Goal: Browse casually

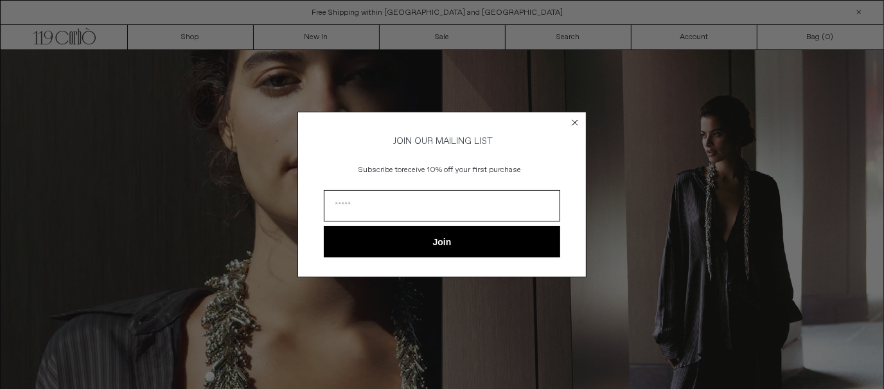
click at [576, 117] on circle "Close dialog" at bounding box center [575, 122] width 12 height 12
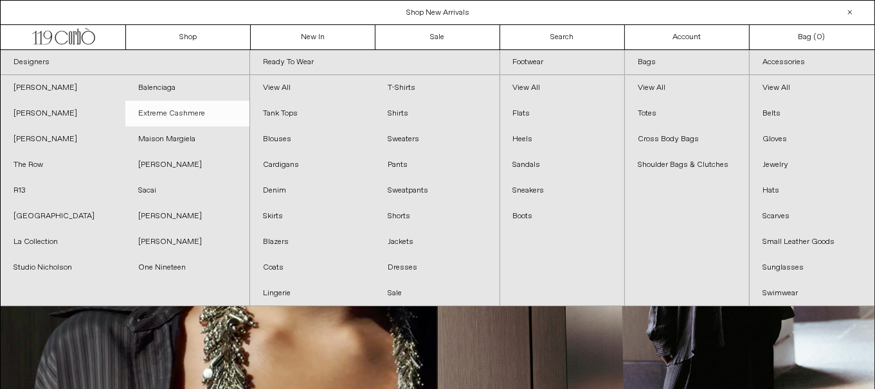
click at [167, 110] on link "Extreme Cashmere" at bounding box center [187, 114] width 125 height 26
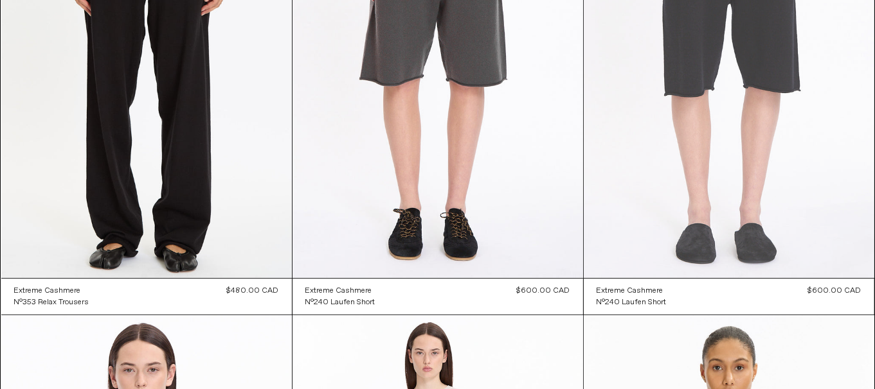
scroll to position [4948, 0]
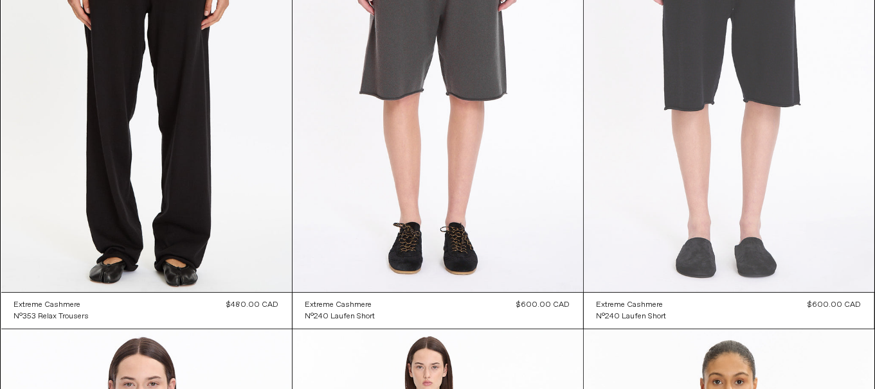
click at [711, 203] on at bounding box center [728, 75] width 290 height 436
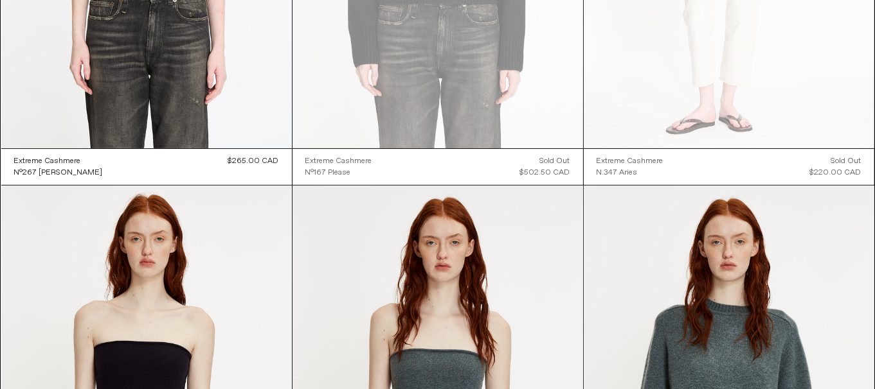
scroll to position [9673, 0]
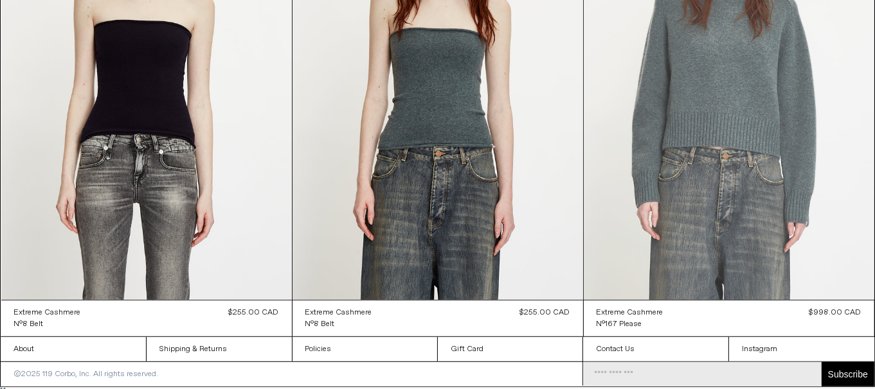
click at [725, 148] on at bounding box center [728, 82] width 290 height 436
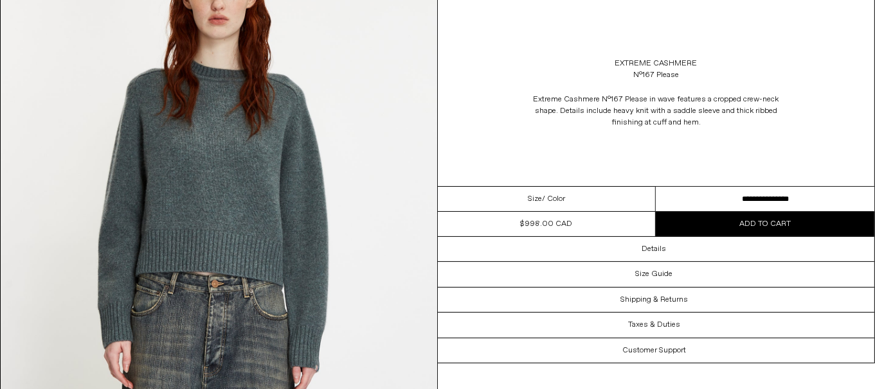
scroll to position [193, 0]
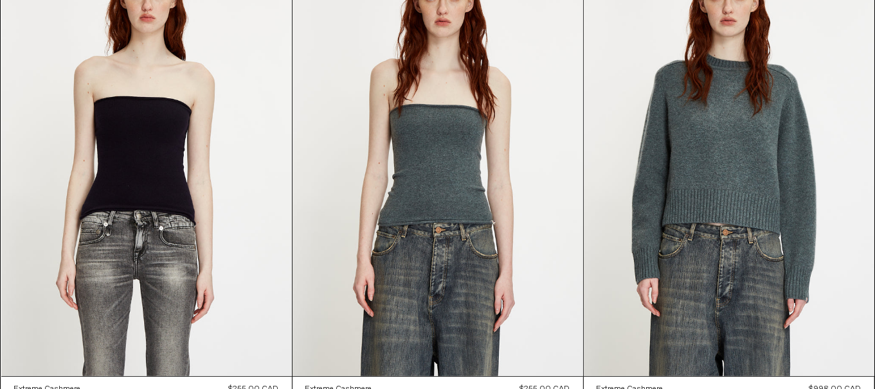
scroll to position [9673, 0]
